Goal: Task Accomplishment & Management: Use online tool/utility

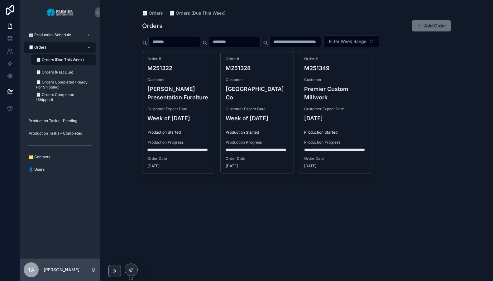
click at [156, 12] on span "🧾 Orders" at bounding box center [152, 13] width 21 height 6
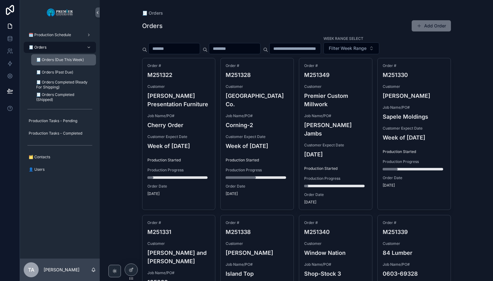
click at [73, 60] on span "🧾 Orders (Due This Week)" at bounding box center [60, 59] width 48 height 5
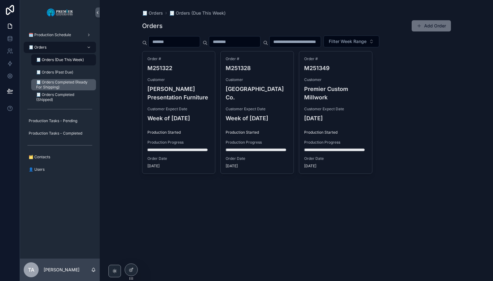
click at [65, 81] on span "🧾 Orders Completed (Ready For Shipping)" at bounding box center [63, 85] width 54 height 10
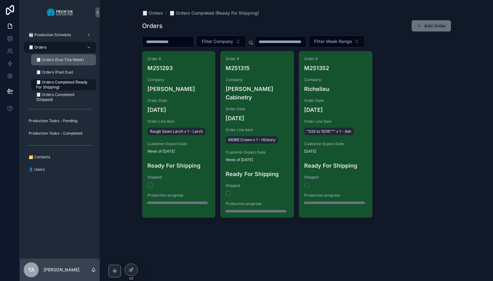
click at [65, 59] on span "🧾 Orders (Due This Week)" at bounding box center [60, 59] width 48 height 5
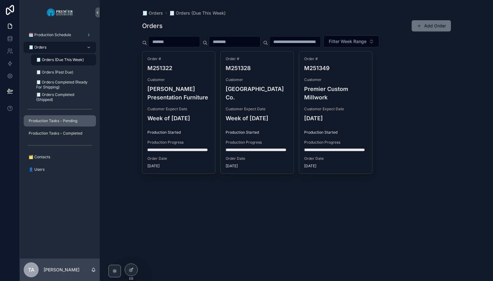
click at [75, 121] on span "Production Tasks - Pending" at bounding box center [53, 121] width 49 height 5
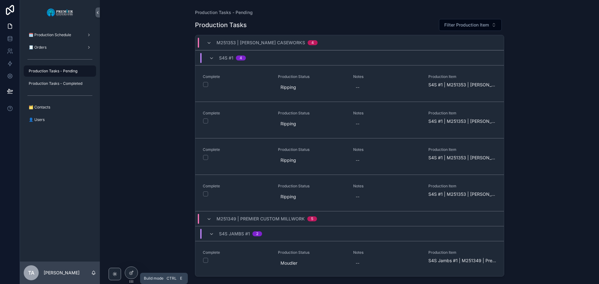
click at [129, 269] on div at bounding box center [131, 273] width 12 height 12
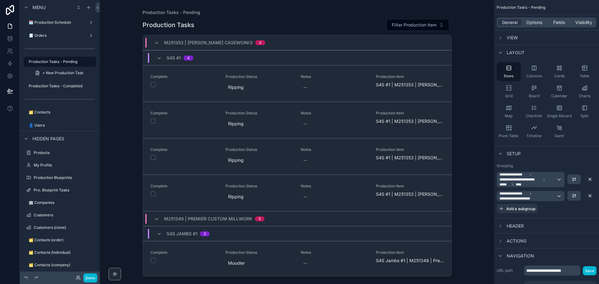
click at [493, 72] on div "Columns" at bounding box center [534, 71] width 24 height 19
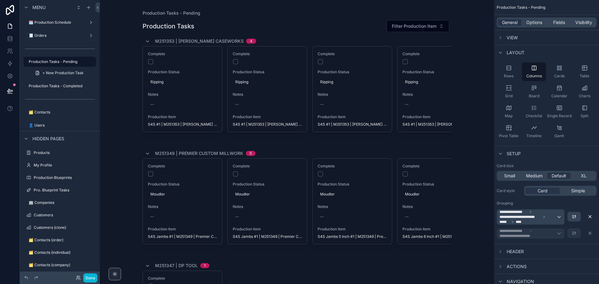
click at [493, 71] on icon "scrollable content" at bounding box center [559, 68] width 6 height 6
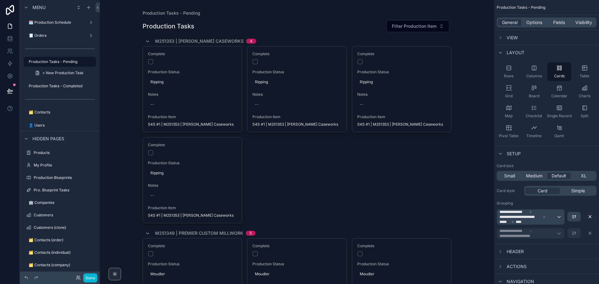
click at [493, 70] on icon "scrollable content" at bounding box center [584, 68] width 5 height 5
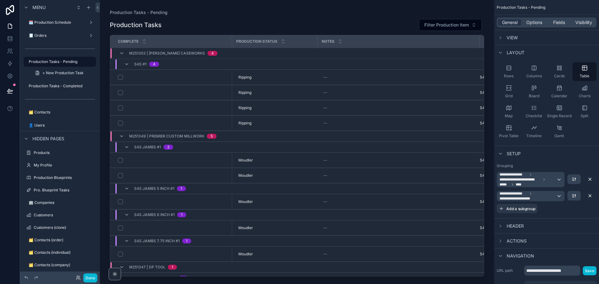
click at [124, 66] on div "S4S #1 4" at bounding box center [142, 64] width 50 height 10
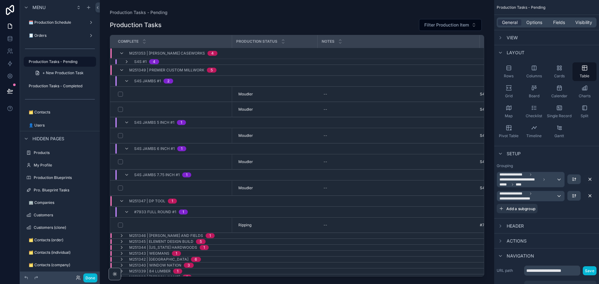
click at [123, 53] on icon "scrollable content" at bounding box center [121, 53] width 5 height 5
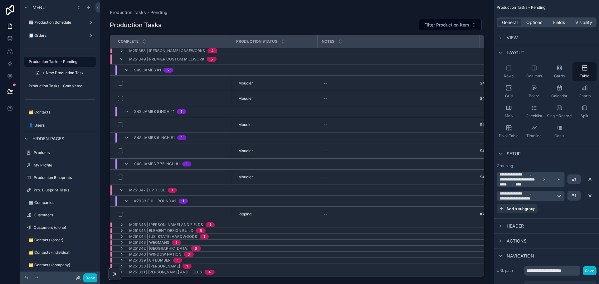
click at [121, 58] on icon "scrollable content" at bounding box center [121, 59] width 5 height 5
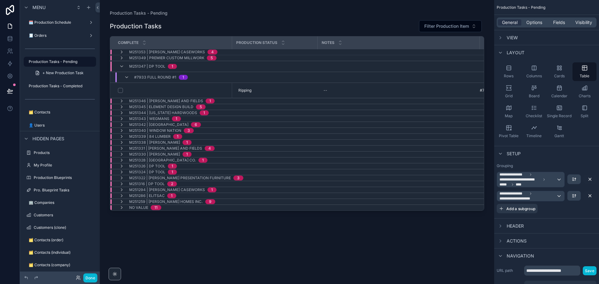
click at [122, 67] on icon "scrollable content" at bounding box center [121, 66] width 5 height 5
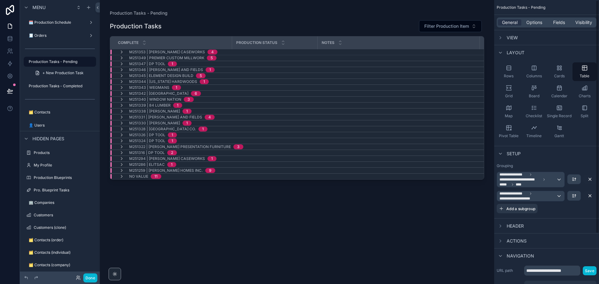
click at [493, 69] on icon "scrollable content" at bounding box center [509, 68] width 6 height 6
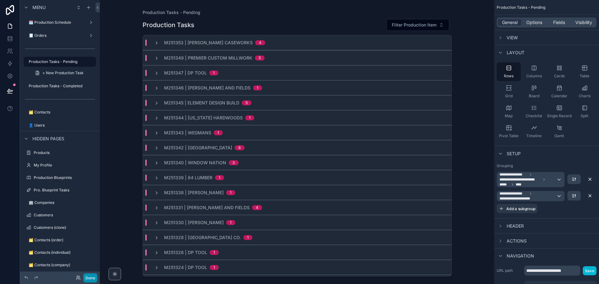
click at [91, 278] on button "Done" at bounding box center [90, 278] width 14 height 9
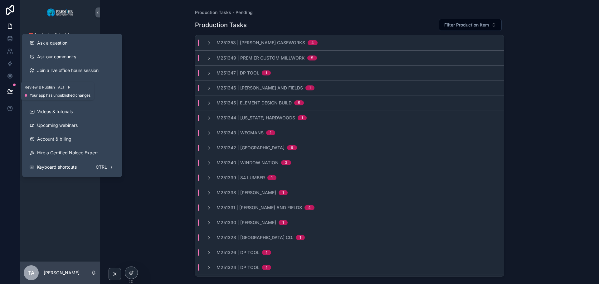
click at [12, 90] on icon at bounding box center [9, 90] width 5 height 3
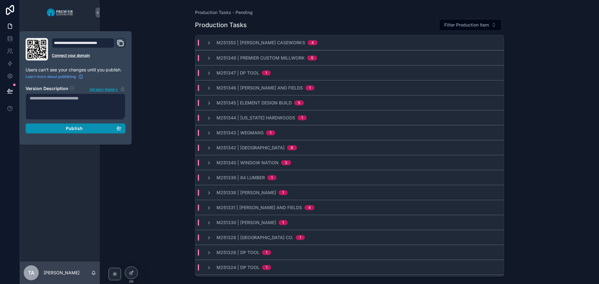
click at [67, 127] on span "Publish" at bounding box center [74, 129] width 17 height 6
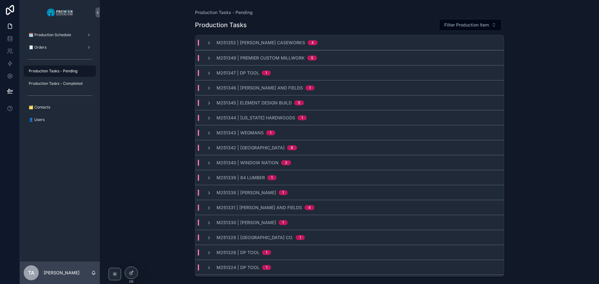
click at [148, 134] on div "Production Tasks - Pending Production Tasks Filter Production Item M251353 | [P…" at bounding box center [349, 142] width 499 height 284
click at [67, 86] on div "Production Tasks - Completed" at bounding box center [59, 84] width 65 height 10
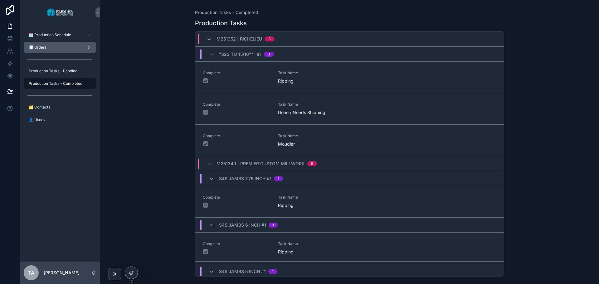
click at [51, 46] on div "🧾 Orders" at bounding box center [59, 47] width 65 height 10
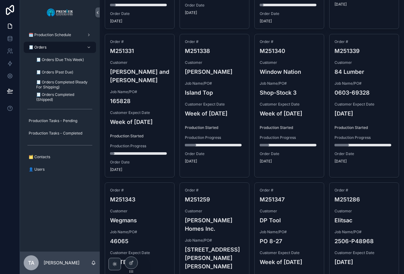
scroll to position [150, 0]
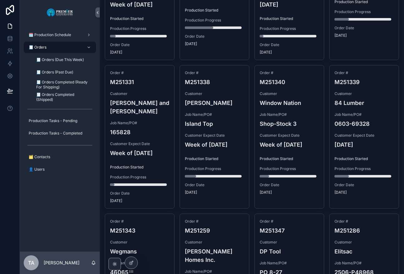
click at [226, 81] on div "Order # M251338 Customer [PERSON_NAME] Job Name/PO# Island Top Customer Expect …" at bounding box center [214, 133] width 69 height 135
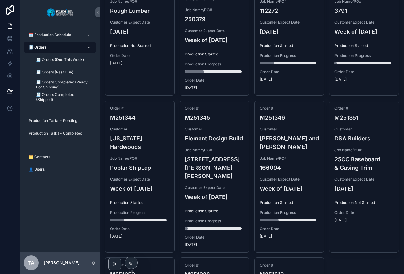
scroll to position [649, 0]
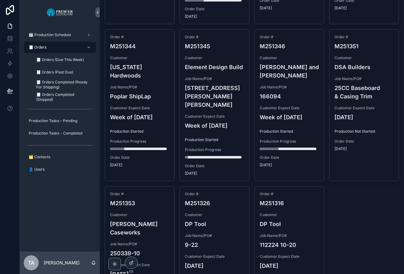
click at [84, 267] on div "TA [PERSON_NAME]" at bounding box center [60, 263] width 80 height 22
